Goal: Find specific page/section: Find specific page/section

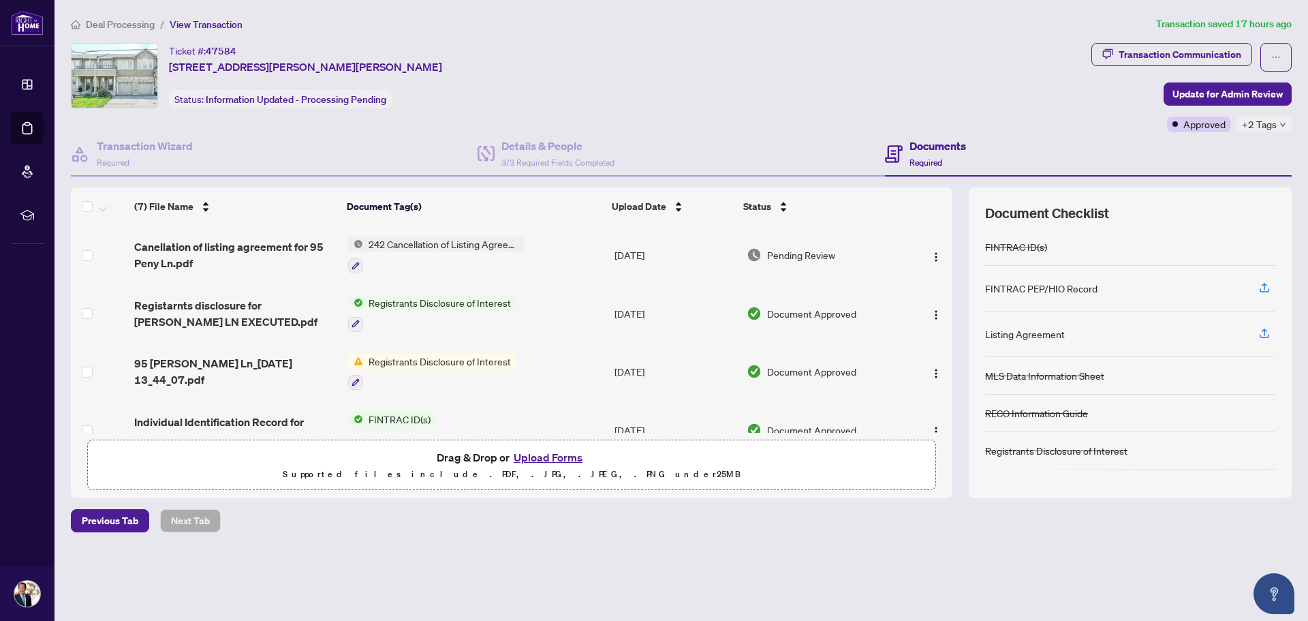
click at [140, 25] on span "Deal Processing" at bounding box center [120, 24] width 69 height 12
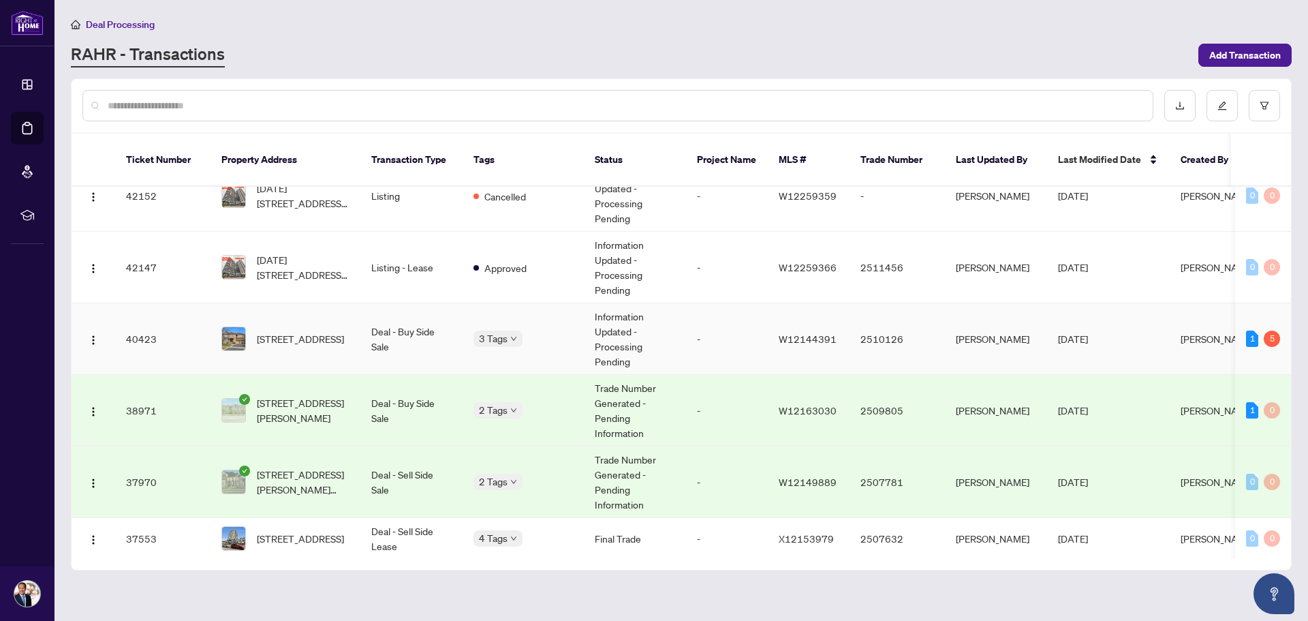
scroll to position [749, 0]
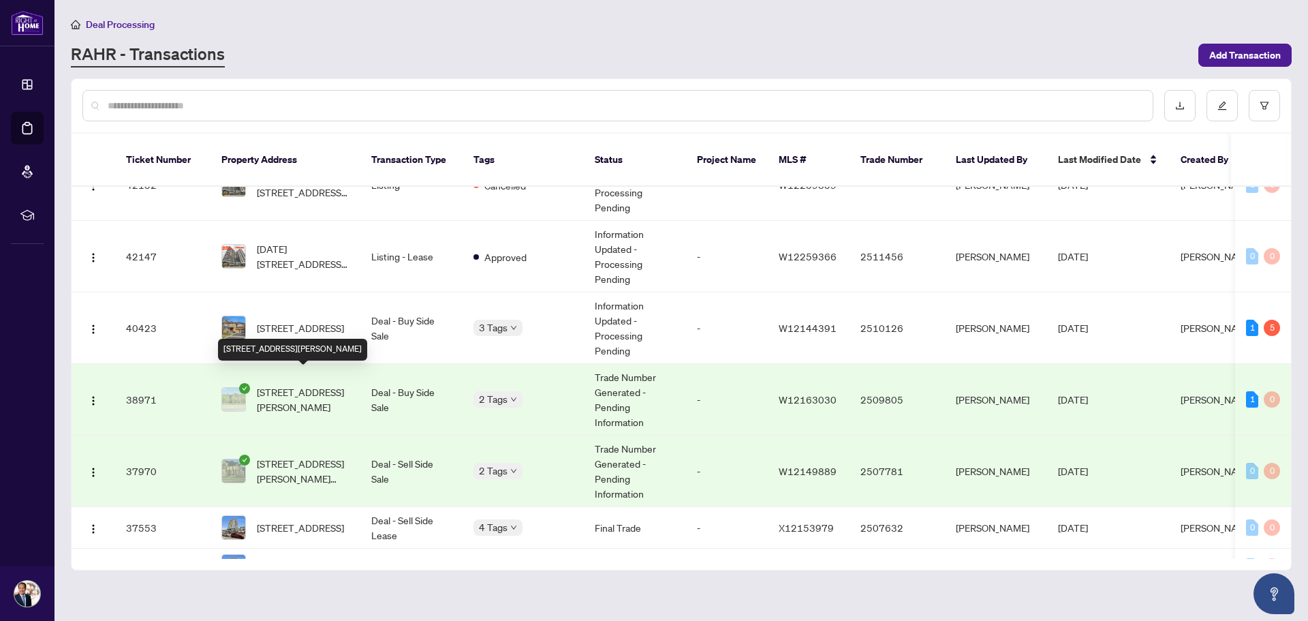
click at [273, 384] on span "[STREET_ADDRESS][PERSON_NAME]" at bounding box center [303, 399] width 93 height 30
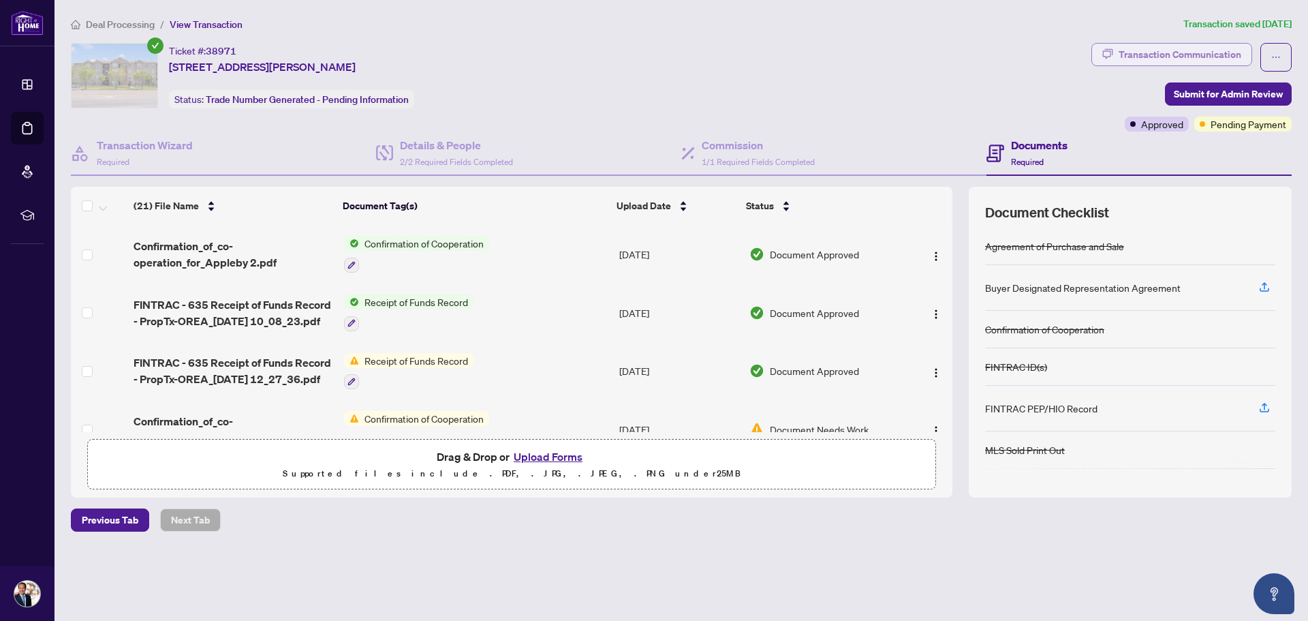
click at [1146, 57] on div "Transaction Communication" at bounding box center [1179, 55] width 123 height 22
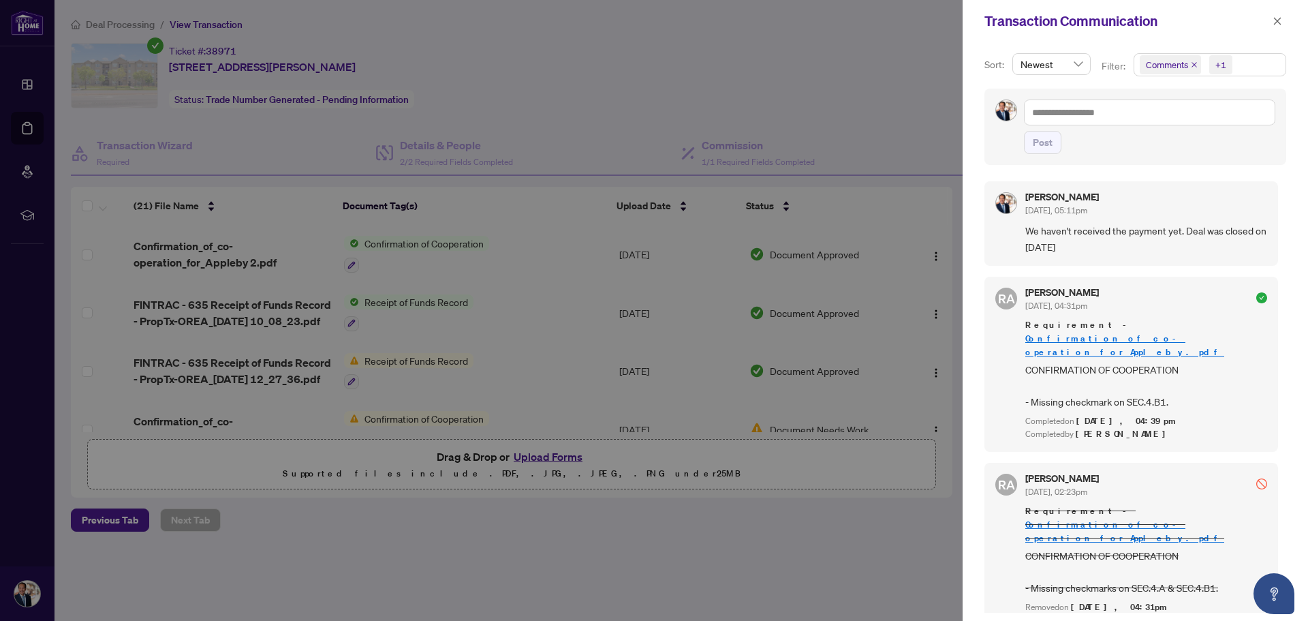
click at [133, 25] on div at bounding box center [654, 310] width 1308 height 621
